Goal: Use online tool/utility: Utilize a website feature to perform a specific function

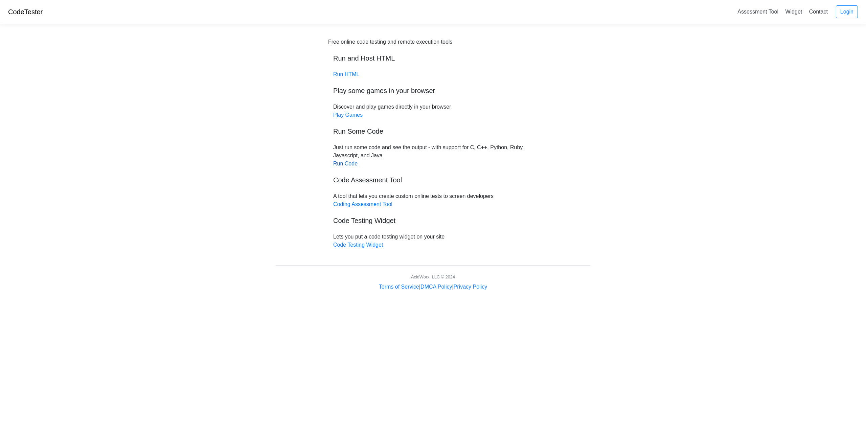
click at [343, 165] on link "Run Code" at bounding box center [345, 164] width 24 height 6
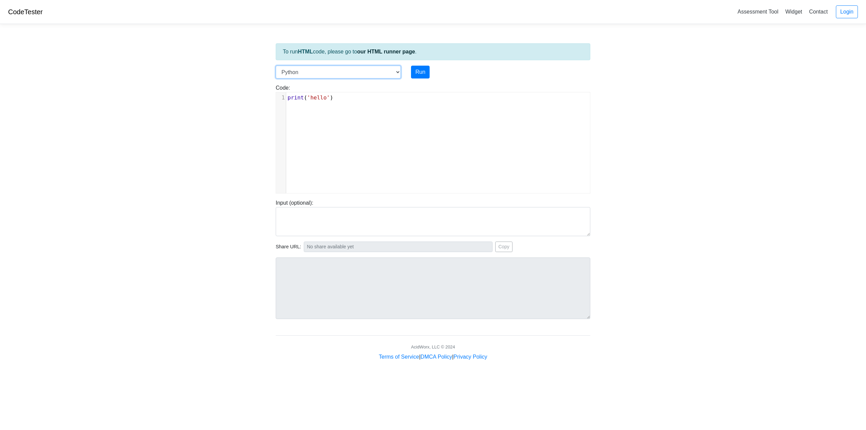
click at [307, 74] on select "C C++ Go Java Javascript Python Ruby" at bounding box center [338, 72] width 125 height 13
select select "java"
click at [276, 66] on select "C C++ Go Java Javascript Python Ruby" at bounding box center [338, 72] width 125 height 13
type textarea "System.out.println("hello");"
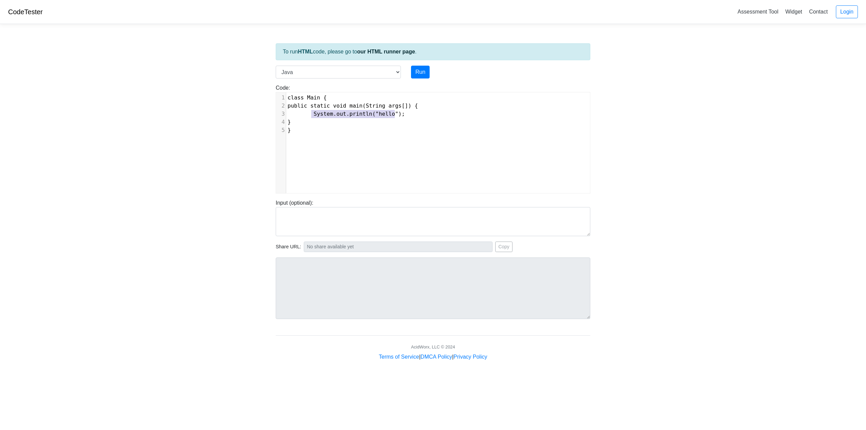
drag, startPoint x: 394, startPoint y: 114, endPoint x: 310, endPoint y: 117, distance: 84.0
click at [310, 117] on pre "System.out.println("hello");" at bounding box center [440, 114] width 309 height 8
type textarea "num = 3.14"
drag, startPoint x: 341, startPoint y: 115, endPoint x: 330, endPoint y: 114, distance: 11.2
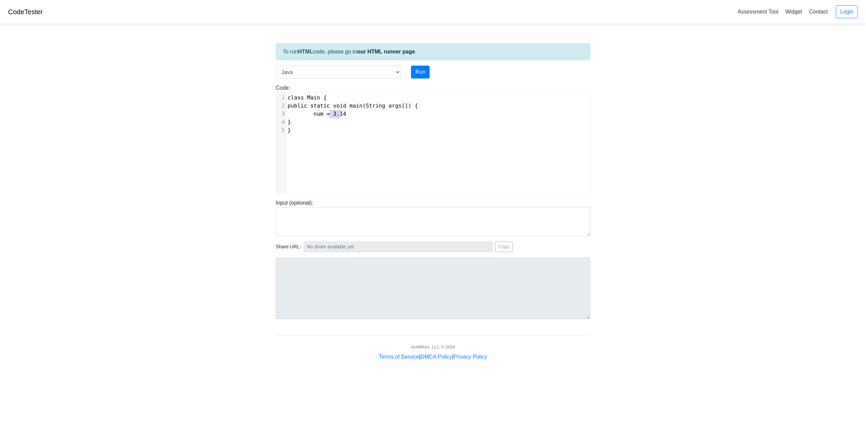
click at [330, 114] on span "num = 3.14" at bounding box center [317, 114] width 59 height 6
paste textarea ";"
type textarea ";"
click at [309, 114] on span at bounding box center [307, 114] width 13 height 8
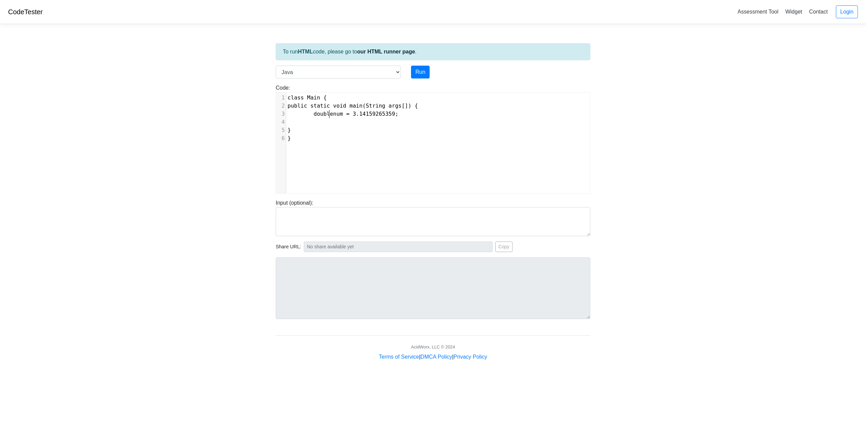
type textarea "double"
click at [388, 124] on pre at bounding box center [440, 122] width 309 height 8
type textarea "int x"
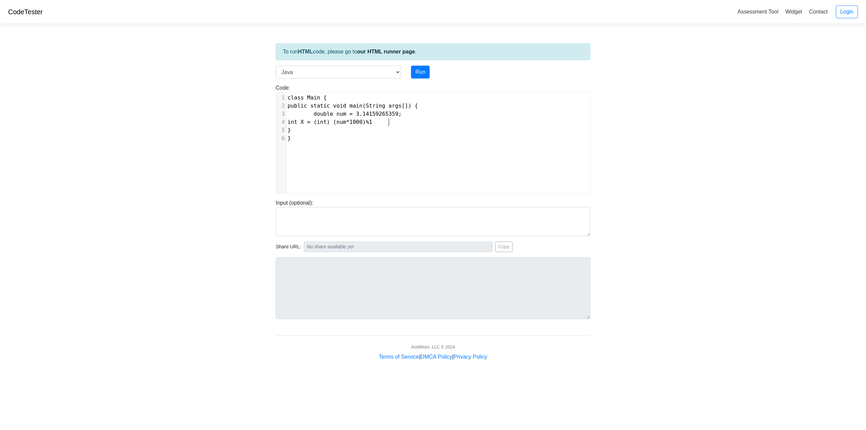
scroll to position [3, 68]
type textarea "X = (int) (num*1000)%10;"
click at [379, 124] on span "int X = (int) (num*1000)%10;" at bounding box center [333, 122] width 91 height 6
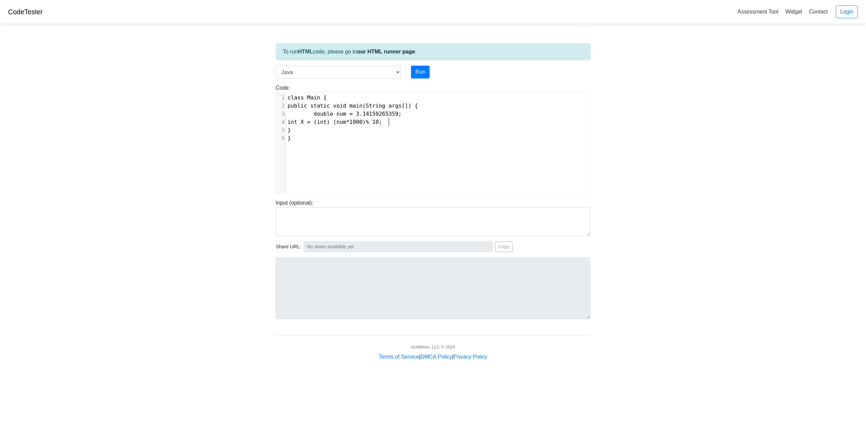
click at [382, 125] on span "int X = (int) (num*1000)% 10;" at bounding box center [335, 122] width 94 height 6
click at [368, 122] on span "int X = (int) (num*1000) % 10;" at bounding box center [337, 122] width 98 height 6
click at [365, 124] on span "int X = (int) (num* 1000) % 10;" at bounding box center [338, 122] width 101 height 6
click at [425, 123] on pre "int X = (int) (num * 1000) % 10;" at bounding box center [440, 122] width 309 height 8
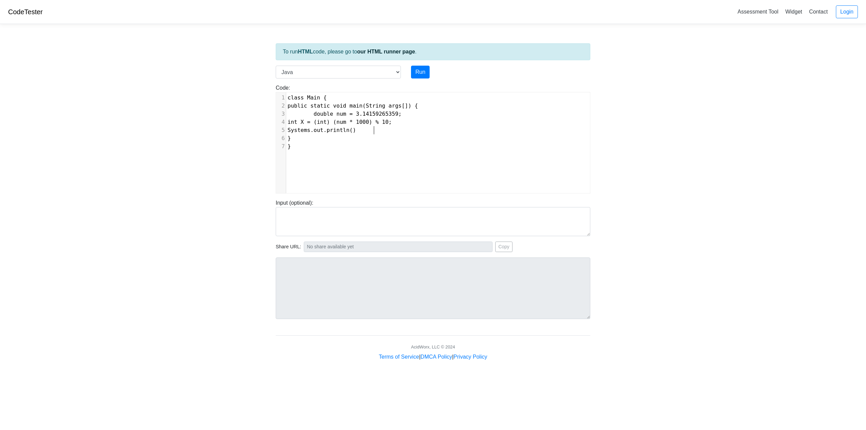
type textarea "Systems.out.println();"
type textarea """
type textarea "X"
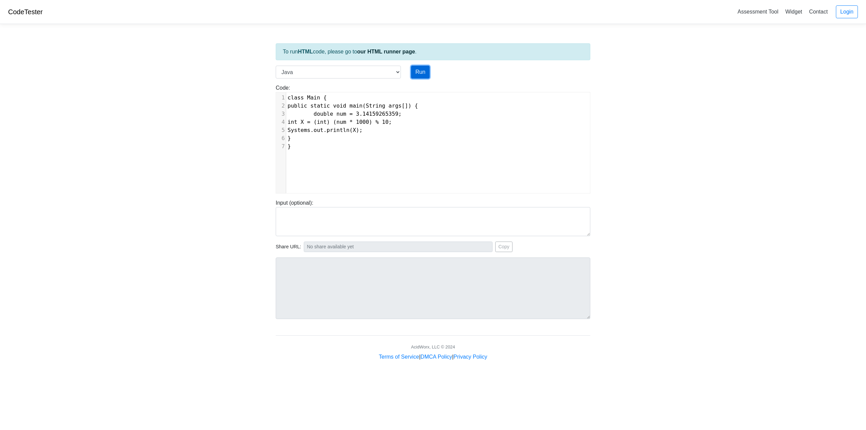
click at [424, 73] on button "Run" at bounding box center [420, 72] width 19 height 13
type input "https://codetester.io/runner?s=NZz8dOrgzn"
type textarea "Submission status: Compilation Error Compile Output: Main.java:5: error: packag…"
click at [332, 130] on span "Systems.out.println(X);" at bounding box center [325, 130] width 75 height 6
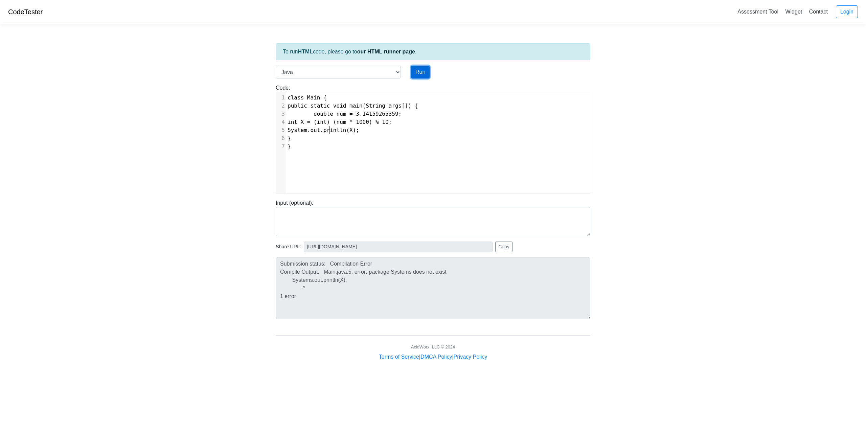
click at [420, 73] on button "Run" at bounding box center [420, 72] width 19 height 13
type input "https://codetester.io/runner?s=KxzKy3Bml1"
type textarea "Stdout: 1"
click at [417, 73] on button "Run" at bounding box center [420, 72] width 19 height 13
type input "https://codetester.io/runner?s=yGzRgy5mWJ"
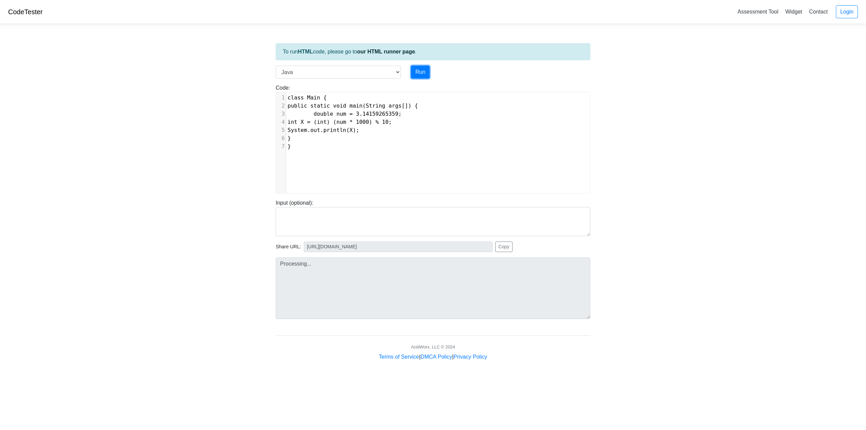
type textarea "Stdout: 1"
click at [318, 174] on div "x 1 class Main { 2 public static void main(String args[]) { 3 double num = 3.14…" at bounding box center [438, 147] width 324 height 111
click at [323, 151] on div "x 1 class Main { 2 public static void main(String args[]) { 3 double num = 3.14…" at bounding box center [440, 122] width 309 height 60
type textarea "num *"
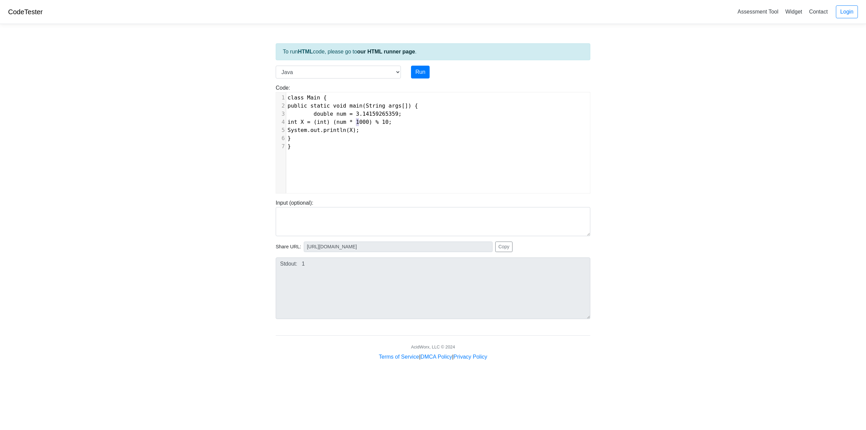
drag, startPoint x: 357, startPoint y: 123, endPoint x: 377, endPoint y: 123, distance: 20.3
click at [372, 123] on span "int X = (int) (num * 1000) % 10;" at bounding box center [340, 122] width 104 height 6
click at [392, 124] on span "int X = (int) (num * 1000) % 10;" at bounding box center [340, 122] width 104 height 6
type textarea "%"
drag, startPoint x: 398, startPoint y: 124, endPoint x: 392, endPoint y: 124, distance: 6.1
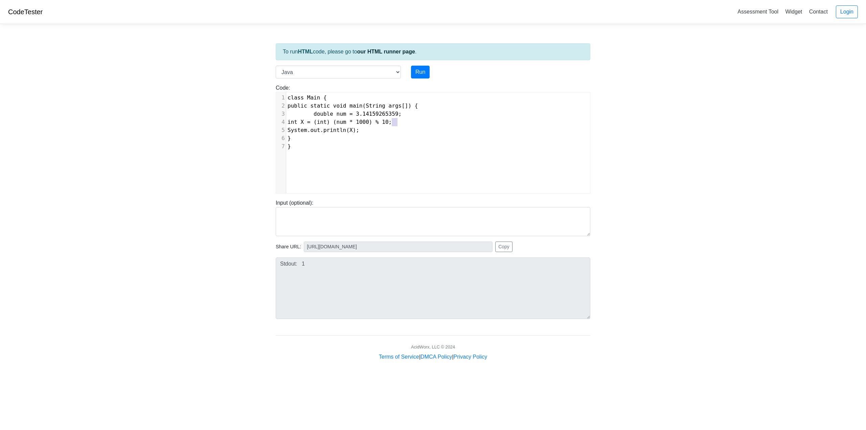
click at [392, 124] on span "int X = (int) (num * 1000) % 10;" at bounding box center [340, 122] width 104 height 6
click at [359, 132] on span "System.out.println(X);" at bounding box center [324, 130] width 72 height 6
click at [413, 123] on pre "int X = (int) (num * 1000) % 10;" at bounding box center [440, 122] width 309 height 8
click at [366, 124] on span "int X = (int) (num * 1000) % 10;" at bounding box center [340, 122] width 104 height 6
click at [385, 123] on span "int X = (int) (num * 1000) % 10;" at bounding box center [340, 122] width 104 height 6
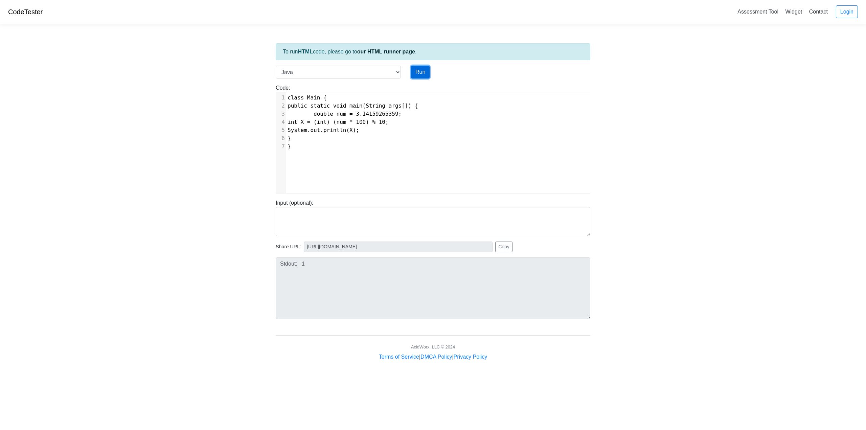
click at [427, 71] on button "Run" at bounding box center [420, 72] width 19 height 13
type input "https://codetester.io/runner?s=oqXxDLO8XJ"
type textarea "Stdout: 4"
click at [389, 123] on span "int X = (int) (num * 100) % 10;" at bounding box center [338, 122] width 101 height 6
click at [389, 124] on span "int X = (int) (num * 100) % 10;" at bounding box center [338, 122] width 101 height 6
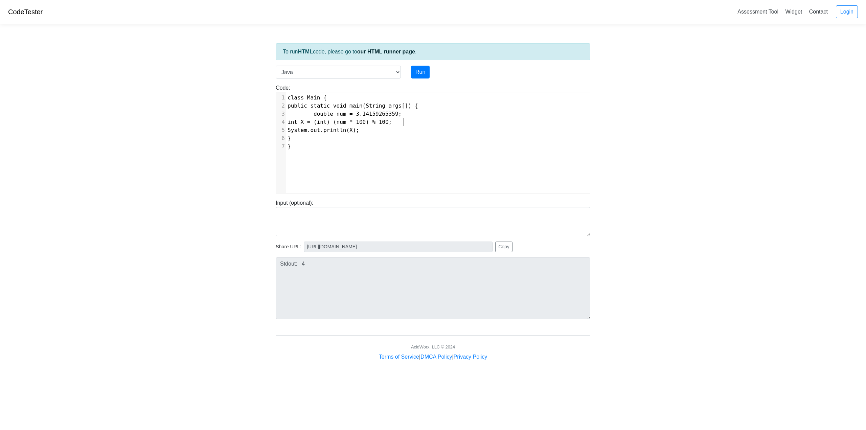
scroll to position [3, 3]
type textarea "0"
click at [420, 78] on div "To run HTML code, please go to our HTML runner page . Language C C++ Go Java Ja…" at bounding box center [433, 195] width 325 height 332
click at [421, 72] on button "Run" at bounding box center [420, 72] width 19 height 13
type input "https://codetester.io/runner?s=ZjWqbyoElR"
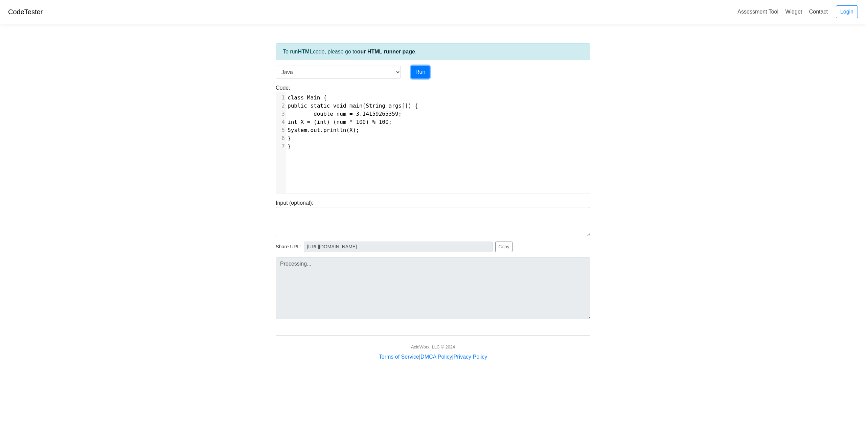
type textarea "Stdout: 14"
click at [382, 122] on span "int X = (int) (num * 100) % 100;" at bounding box center [340, 122] width 104 height 6
type textarea "\"
click at [418, 70] on button "Run" at bounding box center [420, 72] width 19 height 13
type input "https://codetester.io/runner?s=4MX6oYgNzo"
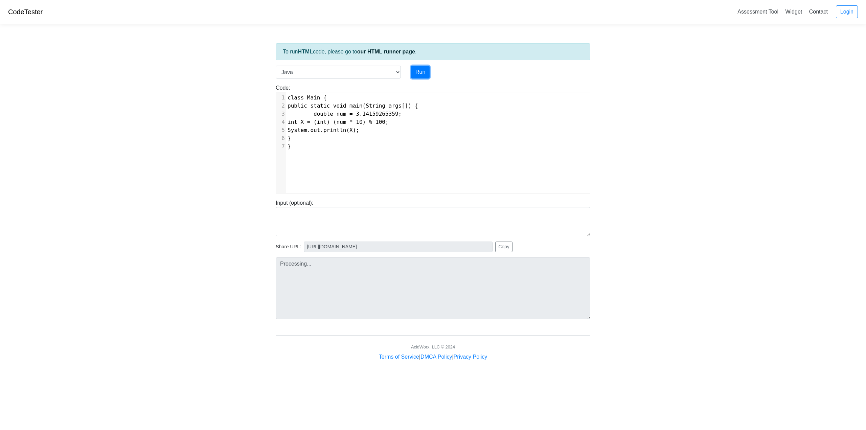
type textarea "Stdout: 31"
click at [389, 124] on span "int X = (int) (num * 10) % 100;" at bounding box center [338, 122] width 101 height 6
type textarea "00"
click at [421, 73] on button "Run" at bounding box center [420, 72] width 19 height 13
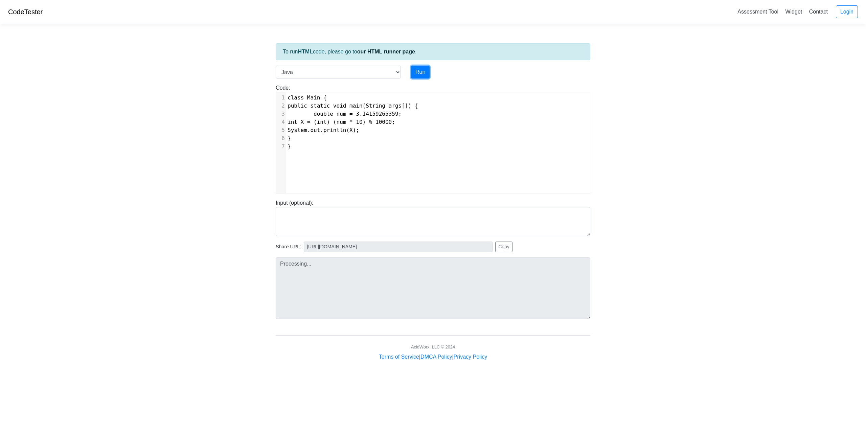
type input "https://codetester.io/runner?s=v2lPno9Gzn"
type textarea "Stdout: 31"
click at [395, 122] on span "int X = (int) (num * 10) % 10000;" at bounding box center [342, 122] width 108 height 6
click at [422, 73] on button "Run" at bounding box center [420, 72] width 19 height 13
type input "https://codetester.io/runner?s=dYWNGLO9l5"
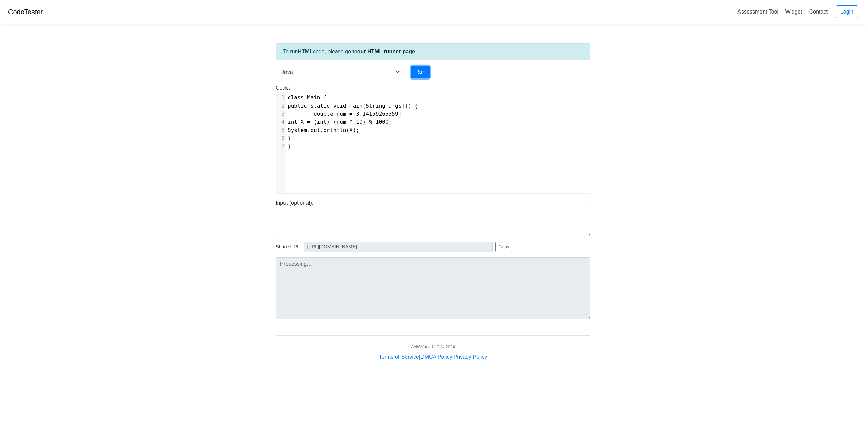
type textarea "Stdout: 31"
click at [353, 124] on span "int X = (int) (num * 10) % 1000;" at bounding box center [340, 122] width 104 height 6
click at [330, 122] on span "int X = (int) (num * 10) % 1000;" at bounding box center [340, 122] width 104 height 6
click at [339, 122] on pre "int X" at bounding box center [440, 122] width 309 height 8
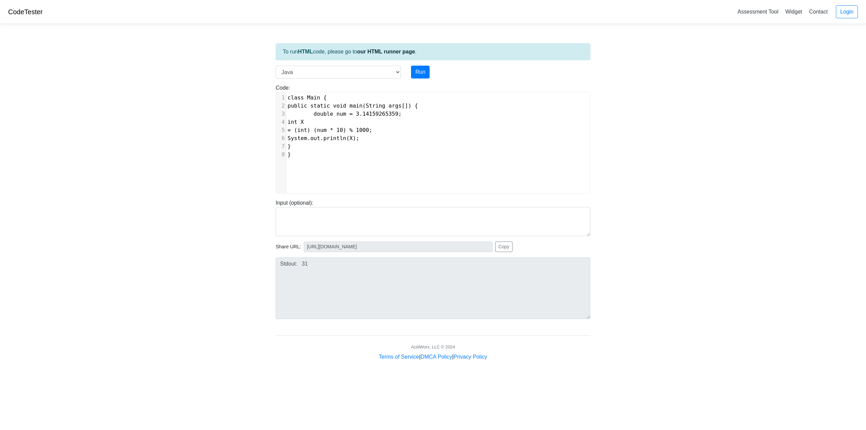
type textarea ";"
click at [308, 131] on span "= (int) (num * 10) % 1000;" at bounding box center [330, 130] width 85 height 6
type textarea "X"
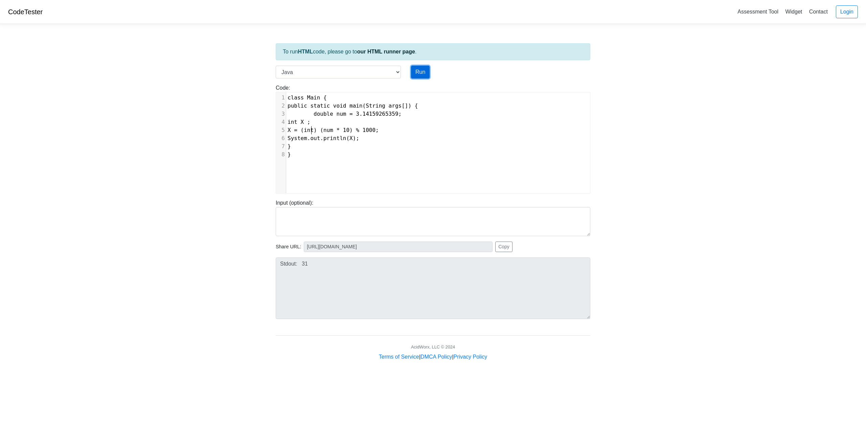
click at [422, 74] on button "Run" at bounding box center [420, 72] width 19 height 13
type input "https://codetester.io/runner?s=koW19bmqWR"
type textarea "Stdout: 31"
click at [306, 131] on span "X = (int) (num * 10) % 1000;" at bounding box center [333, 130] width 91 height 6
click at [368, 131] on span "X = (int) (num * 10) % 1000;" at bounding box center [333, 130] width 91 height 6
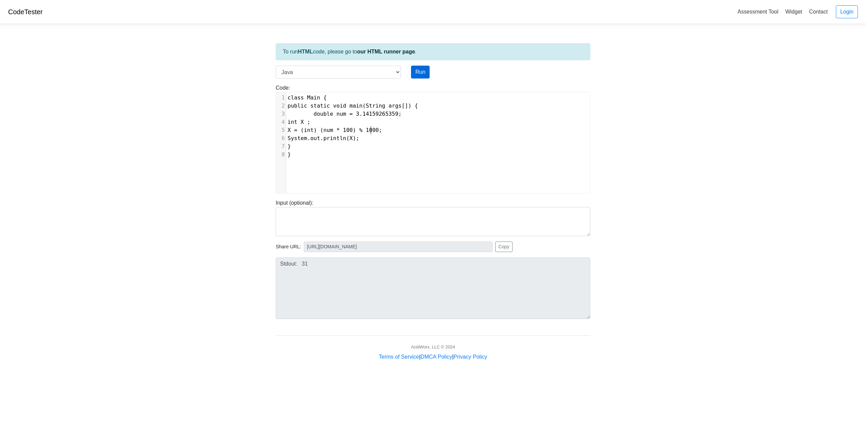
type textarea "0"
click at [420, 73] on button "Run" at bounding box center [420, 72] width 19 height 13
type input "https://codetester.io/runner?s=j2XjVPqeXy"
type textarea "Stdout: 314"
click at [374, 130] on span "X = (int) (num * 100) % 1000;" at bounding box center [335, 130] width 94 height 6
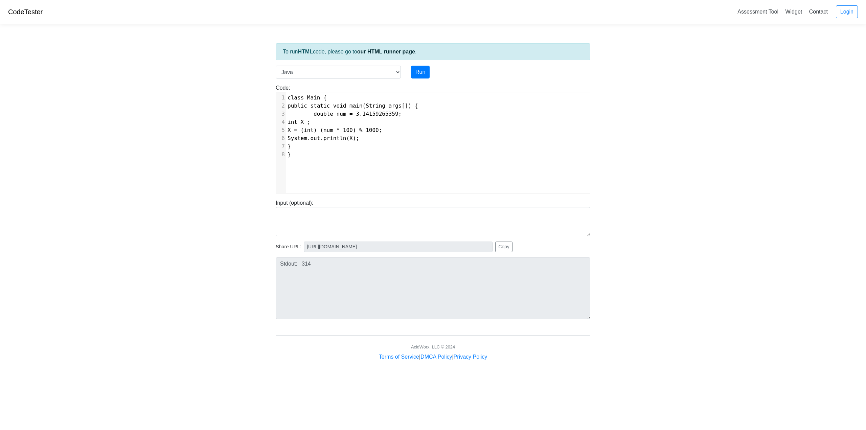
click at [370, 132] on span "X = (int) (num * 100) % 1000;" at bounding box center [335, 130] width 94 height 6
type textarea "0"
click at [427, 69] on button "Run" at bounding box center [420, 72] width 19 height 13
type input "https://codetester.io/runner?s=aPz2ejpqXj"
type textarea "Stdout: 141"
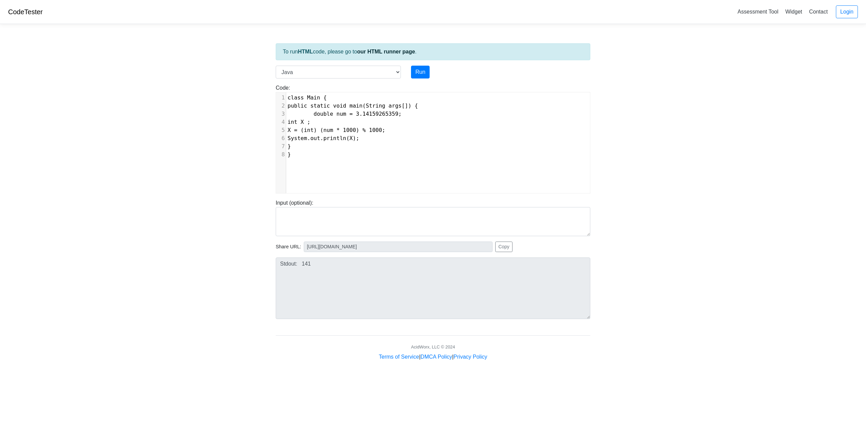
click at [385, 129] on span "X = (int) (num * 1000) % 1000;" at bounding box center [337, 130] width 98 height 6
type textarea "0"
click at [424, 69] on button "Run" at bounding box center [420, 72] width 19 height 13
type input "https://codetester.io/runner?s=DZlwAdGQzM"
type textarea "Stdout: 41"
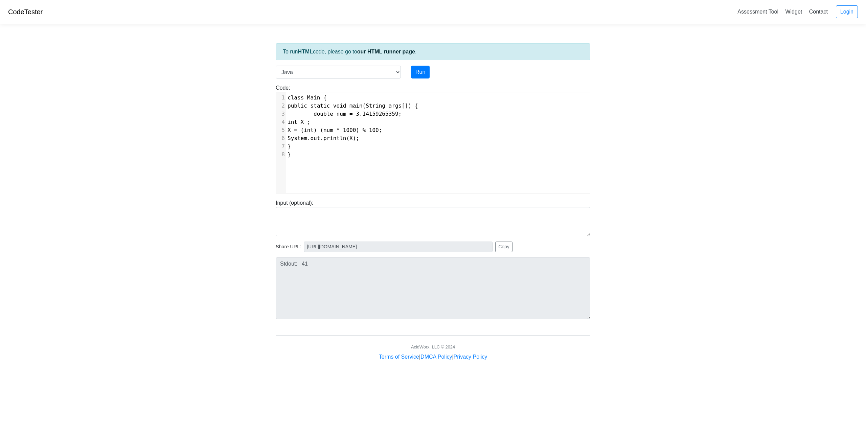
scroll to position [3, 0]
click at [374, 132] on span "X = (int) (num * 1000) % 100;" at bounding box center [335, 130] width 94 height 6
click at [382, 131] on span "X = (int) (num * 1000) % 100;" at bounding box center [335, 130] width 94 height 6
click at [423, 67] on button "Run" at bounding box center [420, 72] width 19 height 13
type input "https://codetester.io/runner?s=DdWM0bGQzo"
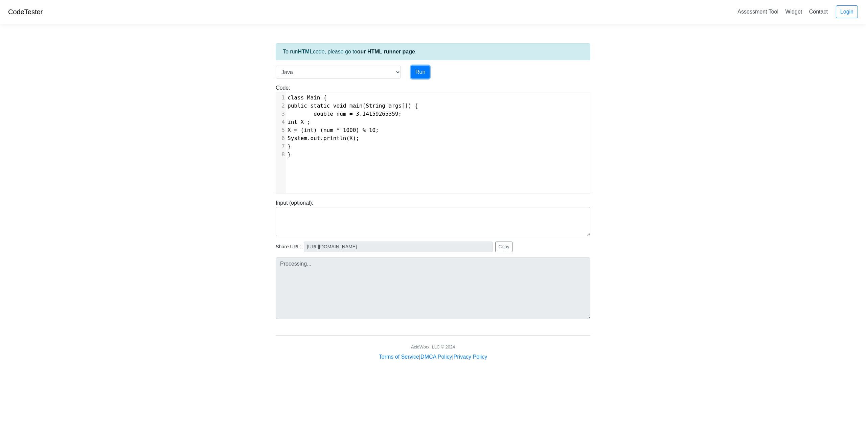
type textarea "Stdout: 1"
type textarea "% 10"
drag, startPoint x: 391, startPoint y: 131, endPoint x: 380, endPoint y: 130, distance: 11.6
click at [379, 130] on span "X = (int) (num * 1000) % 10;" at bounding box center [333, 130] width 91 height 6
click at [422, 67] on button "Run" at bounding box center [420, 72] width 19 height 13
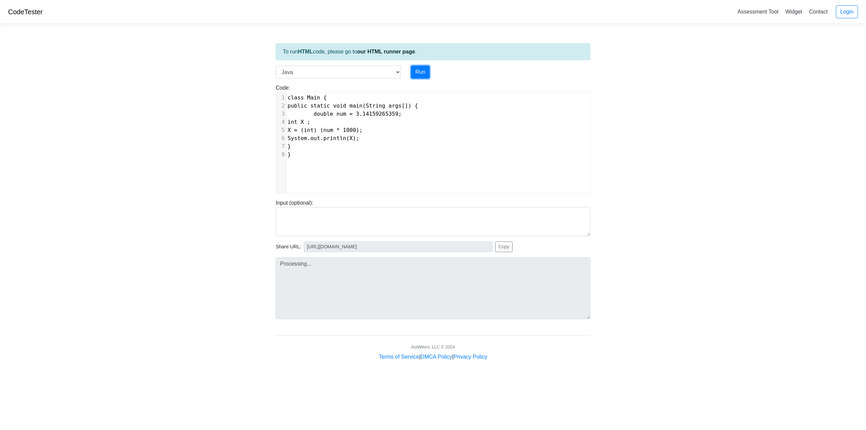
type input "https://codetester.io/runner?s=64zo8BwYWb"
type textarea "Stdout: 3141"
click at [363, 132] on span "X = (int) (num * 1000);" at bounding box center [325, 130] width 75 height 6
type textarea "/10"
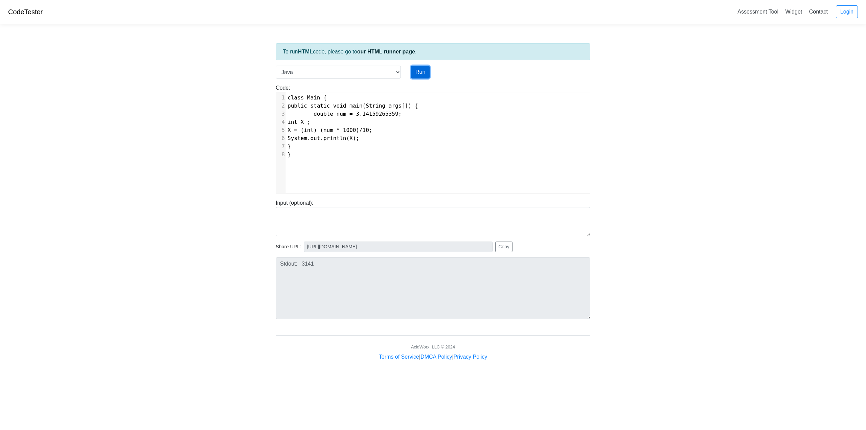
click at [421, 67] on button "Run" at bounding box center [420, 72] width 19 height 13
type input "https://codetester.io/runner?s=59zJdD34lj"
type textarea "Stdout: 314"
click at [373, 132] on span "X = (int) (num * 1000)/10;" at bounding box center [330, 130] width 85 height 6
type textarea "%10"
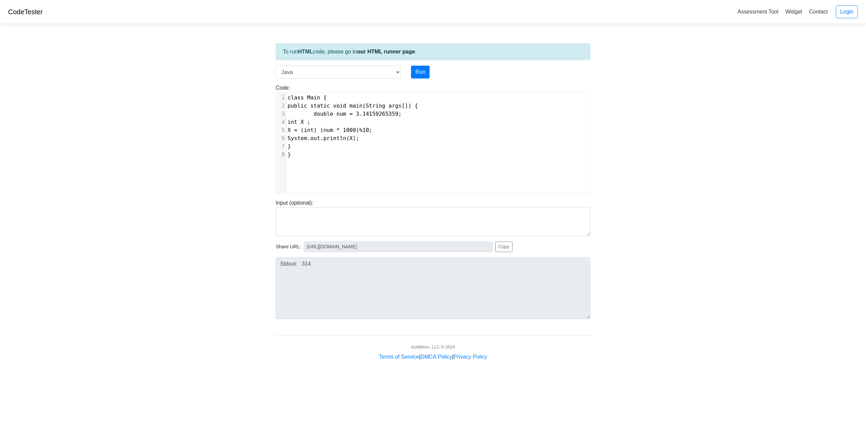
click at [423, 82] on div "Code: class Main { public static void main(String args[]) { System.out.println(…" at bounding box center [433, 136] width 325 height 115
click at [425, 73] on button "Run" at bounding box center [420, 72] width 19 height 13
type input "https://codetester.io/runner?s=oQXdOpn1lR"
type textarea "Stdout: 1"
click at [373, 129] on span "X = (int) (num * 1000)%10;" at bounding box center [330, 130] width 85 height 6
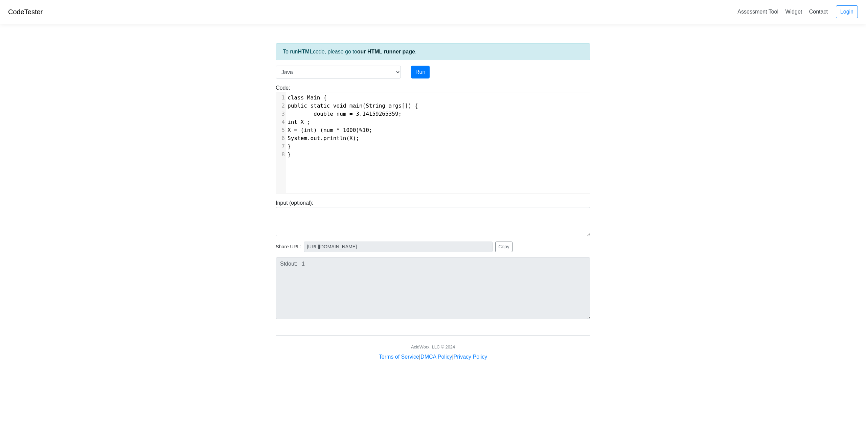
scroll to position [3, 3]
type textarea "0"
click at [418, 72] on button "Run" at bounding box center [420, 72] width 19 height 13
type textarea "100"
type input "https://codetester.io/runner?s=ZeX3B2Eklv"
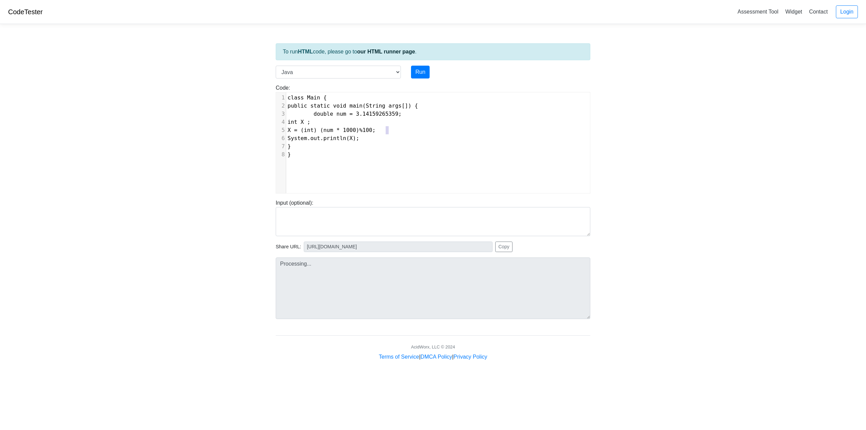
type textarea "Stdout: 41"
type textarea "%100"
drag, startPoint x: 390, startPoint y: 131, endPoint x: 377, endPoint y: 132, distance: 12.2
click at [376, 132] on span "X = (int) (num * 1000)%100;" at bounding box center [332, 130] width 88 height 6
click at [342, 131] on span "X = (int) (num * 1000);" at bounding box center [325, 130] width 75 height 6
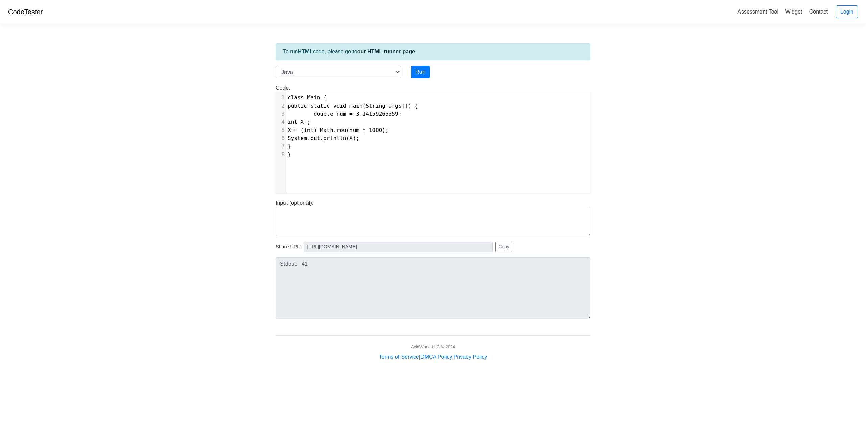
scroll to position [3, 29]
type textarea "Math.round"
click at [421, 73] on button "Run" at bounding box center [420, 72] width 19 height 13
type input "https://codetester.io/runner?s=gVXBBRPbXQ"
type textarea "Stdout: 3142"
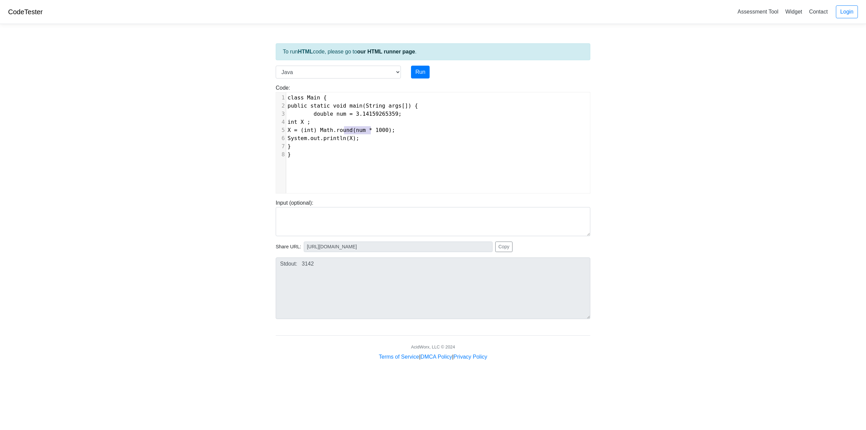
type textarea "Math.round"
drag, startPoint x: 371, startPoint y: 132, endPoint x: 341, endPoint y: 132, distance: 29.4
click at [341, 132] on span "X = (int) Math.round(num * 1000);" at bounding box center [342, 130] width 108 height 6
click at [363, 133] on span "X = (int) (num * 1000);" at bounding box center [325, 130] width 75 height 6
click at [412, 127] on pre "X = (int) (num * 1000);" at bounding box center [440, 130] width 309 height 8
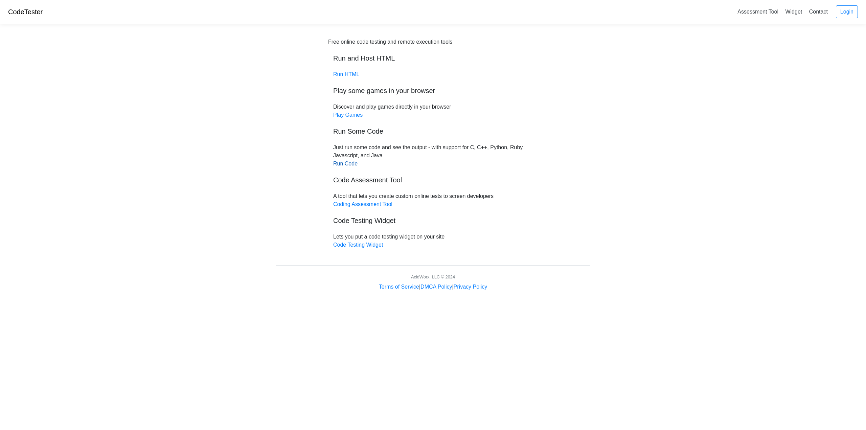
click at [349, 164] on link "Run Code" at bounding box center [345, 164] width 24 height 6
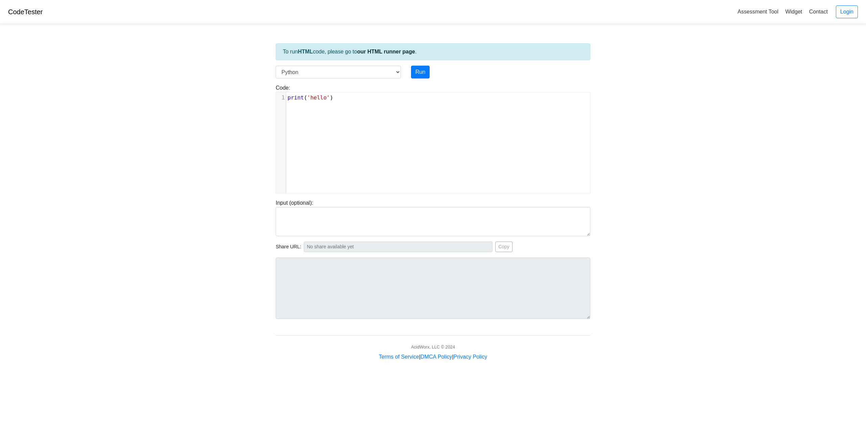
click at [293, 64] on div "To run HTML code, please go to our HTML runner page . Language C C++ Go Java Ja…" at bounding box center [433, 195] width 325 height 332
click at [294, 73] on select "C C++ Go Java Javascript Python Ruby" at bounding box center [338, 72] width 125 height 13
select select "java"
click at [276, 66] on select "C C++ Go Java Javascript Python Ruby" at bounding box center [338, 72] width 125 height 13
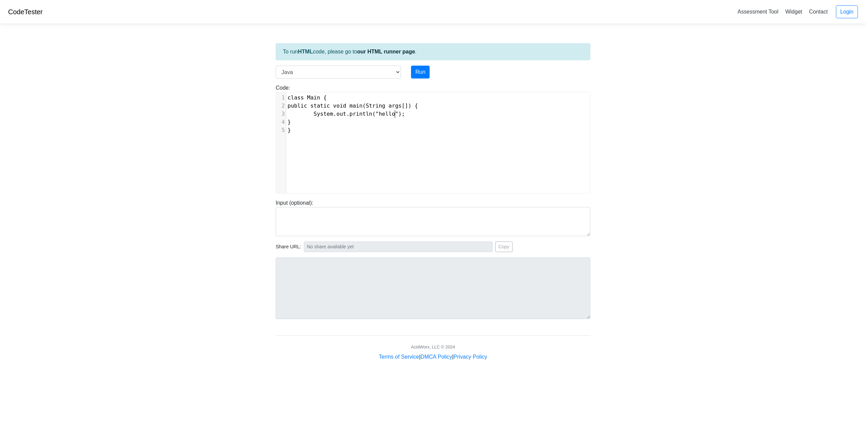
type textarea "}"
type textarea "System.out.println("hello");"
drag, startPoint x: 394, startPoint y: 115, endPoint x: 308, endPoint y: 114, distance: 86.0
click at [308, 114] on pre "System.out.println("hello");" at bounding box center [440, 114] width 309 height 8
paste textarea
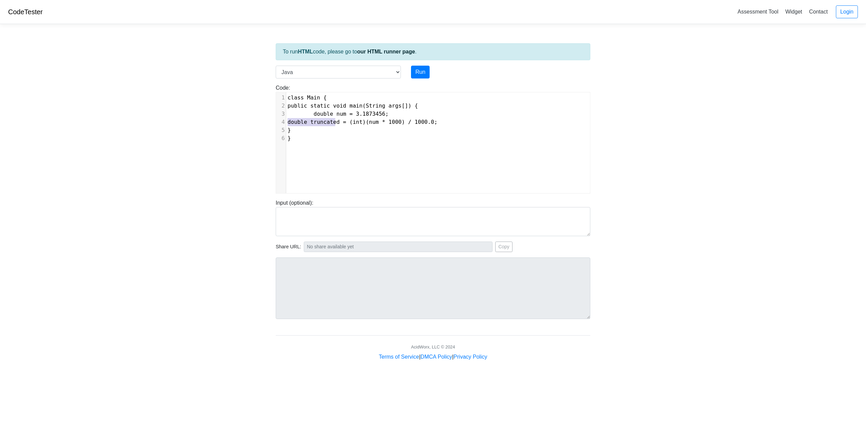
drag, startPoint x: 336, startPoint y: 123, endPoint x: 283, endPoint y: 125, distance: 53.5
click at [286, 125] on div "4 double truncated = (int)(num * 1000) / 1000.0;" at bounding box center [440, 122] width 309 height 8
type textarea "int X"
click at [407, 126] on pre "int X = (int)(num * 1000) / 1000.0;" at bounding box center [440, 122] width 309 height 8
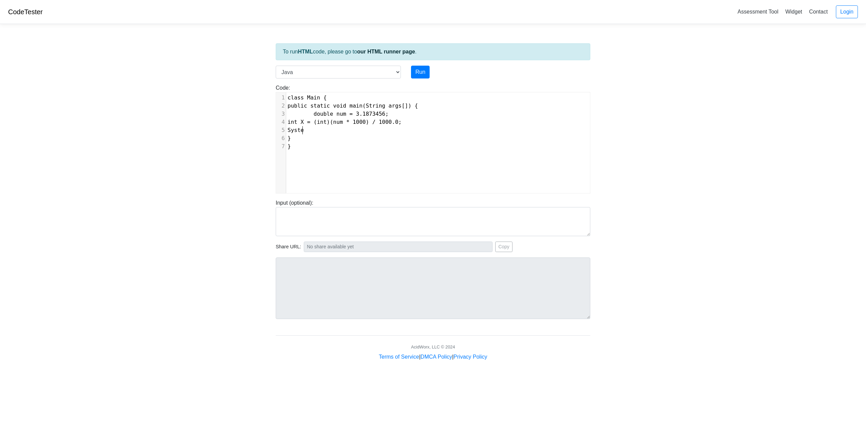
scroll to position [3, 17]
type textarea "System.out.prinit"
type textarea "t();"
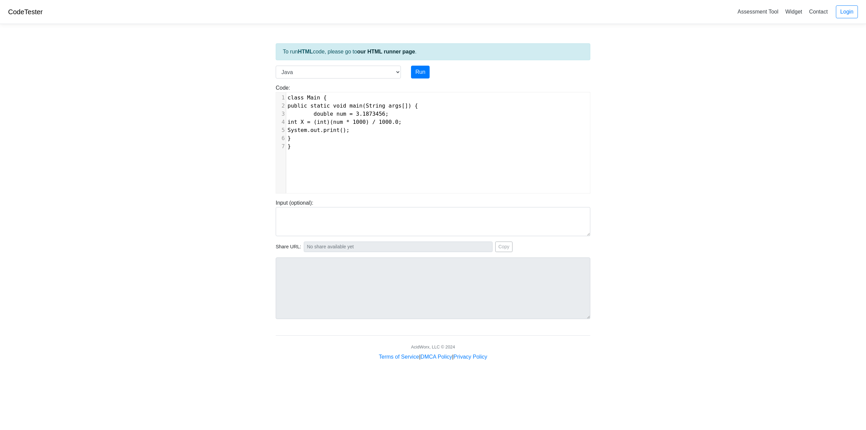
paste textarea "X"
type textarea "X"
click at [424, 72] on button "Run" at bounding box center [420, 72] width 19 height 13
type input "[URL][DOMAIN_NAME]"
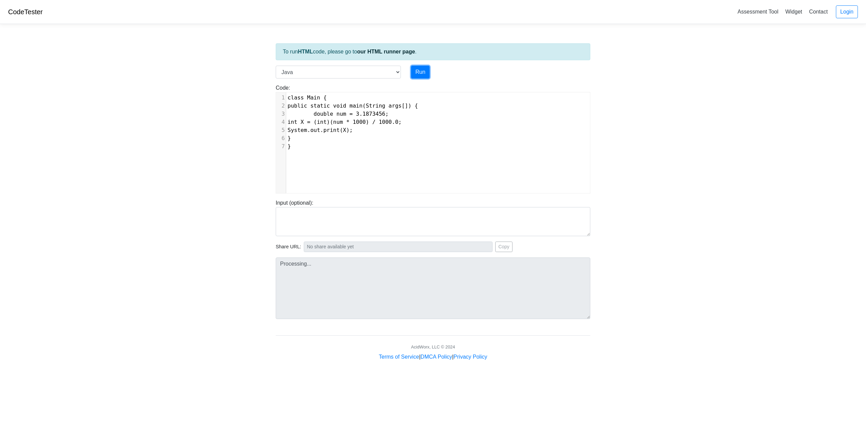
type textarea "Submission status: Compilation Error Compile Output: Main.java:4: error: incomp…"
click at [369, 124] on span "int X = (int)(num * 1000) / 1000.0;" at bounding box center [345, 122] width 114 height 6
type textarea "%"
click at [424, 71] on button "Run" at bounding box center [420, 72] width 19 height 13
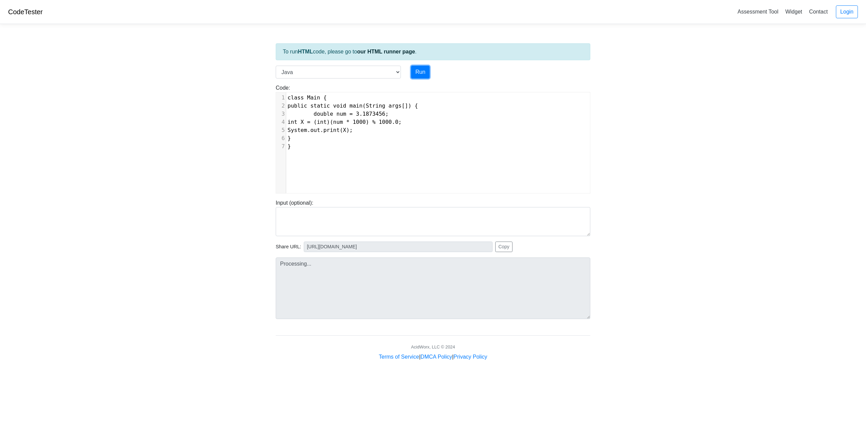
type input "[URL][DOMAIN_NAME]"
type textarea "Submission status: Compilation Error Compile Output: Main.java:4: error: incomp…"
type textarea "System.out.print(X);"
drag, startPoint x: 367, startPoint y: 132, endPoint x: 276, endPoint y: 131, distance: 90.7
click at [276, 131] on div "System.out.print(X); ​ x 1 class Main { 2 public static void main(String args[]…" at bounding box center [433, 143] width 315 height 102
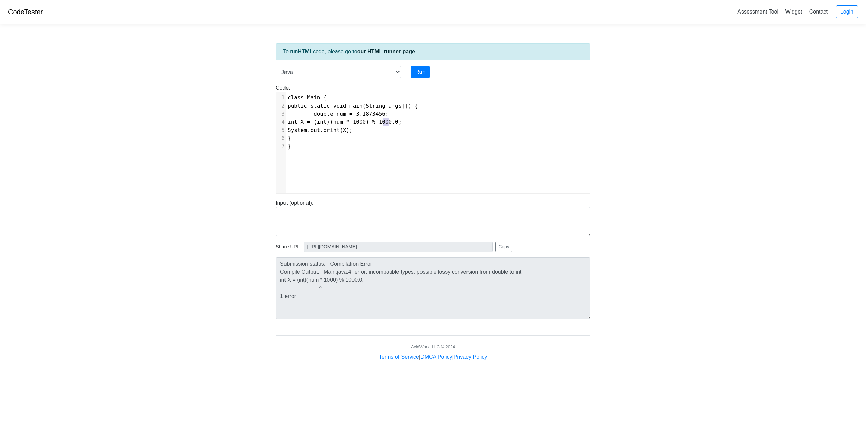
type textarea "% 1000.0"
drag, startPoint x: 390, startPoint y: 123, endPoint x: 364, endPoint y: 123, distance: 26.1
click at [364, 123] on span "int X = (int)(num * 1000) % 1000.0;" at bounding box center [345, 122] width 114 height 6
